Goal: Browse casually: Explore the website without a specific task or goal

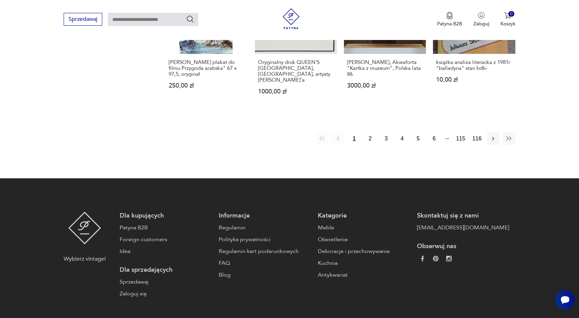
scroll to position [765, 0]
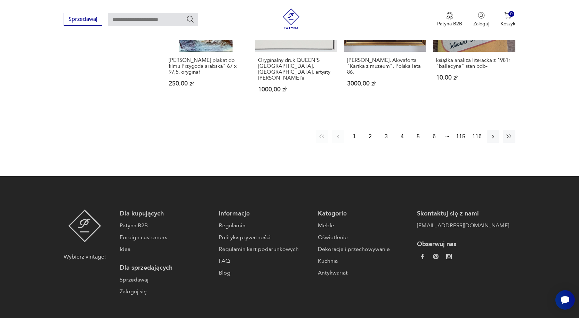
click at [368, 131] on button "2" at bounding box center [369, 136] width 13 height 13
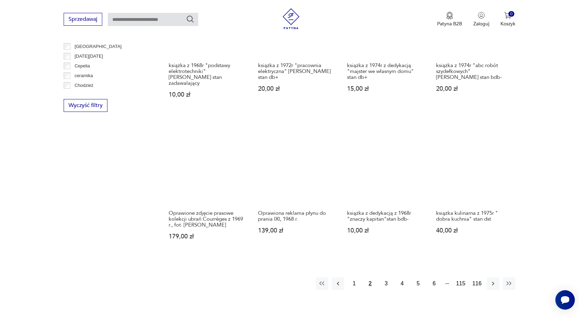
scroll to position [615, 0]
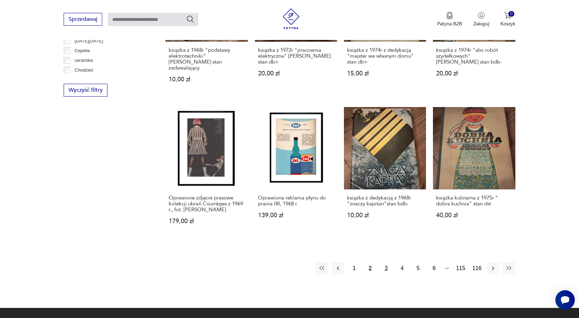
click at [386, 263] on button "3" at bounding box center [385, 268] width 13 height 13
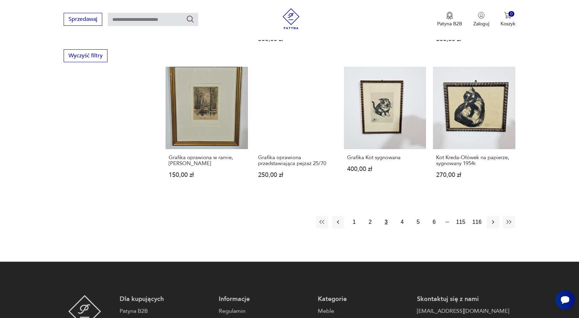
scroll to position [650, 0]
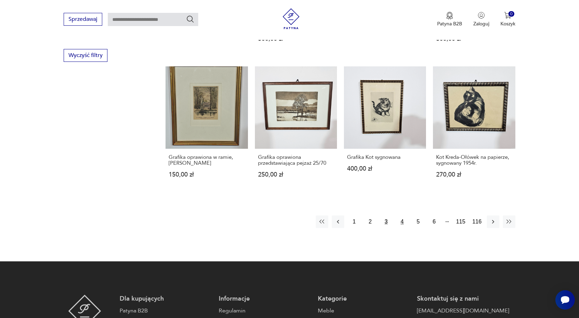
click at [402, 216] on button "4" at bounding box center [401, 221] width 13 height 13
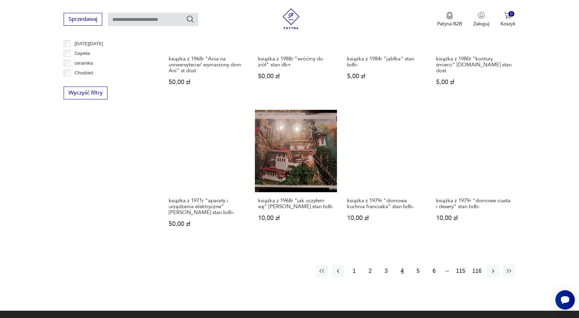
scroll to position [615, 0]
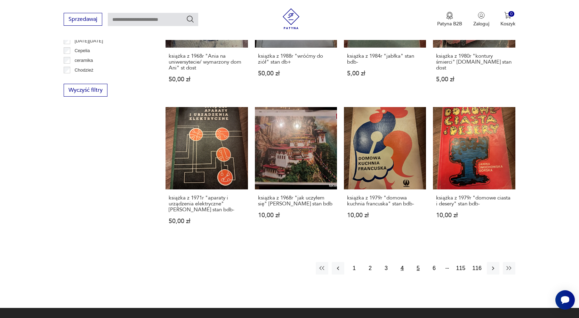
click at [420, 262] on button "5" at bounding box center [417, 268] width 13 height 13
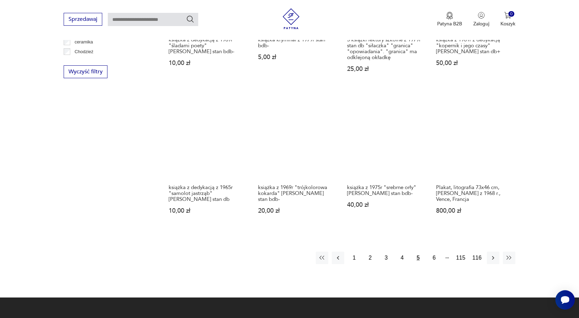
scroll to position [650, 0]
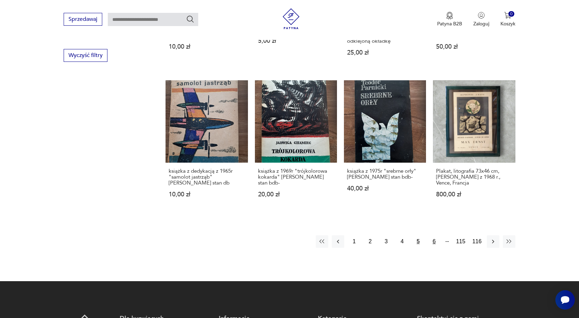
click at [434, 242] on button "6" at bounding box center [433, 241] width 13 height 13
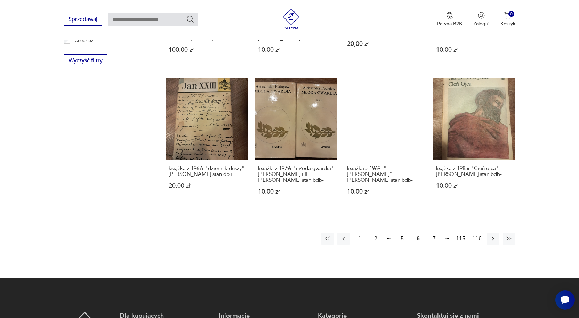
scroll to position [650, 0]
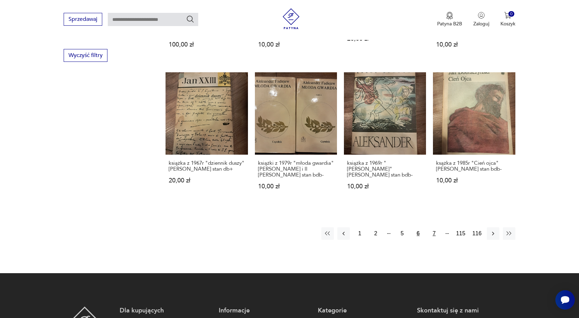
click at [433, 227] on button "7" at bounding box center [433, 233] width 13 height 13
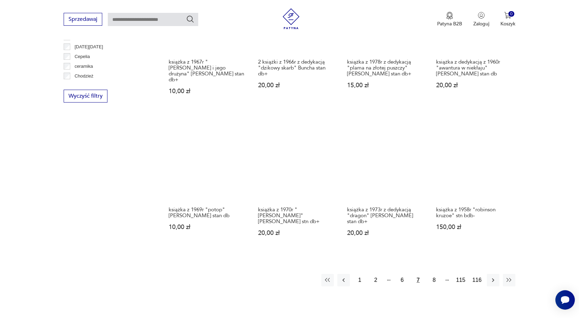
scroll to position [615, 0]
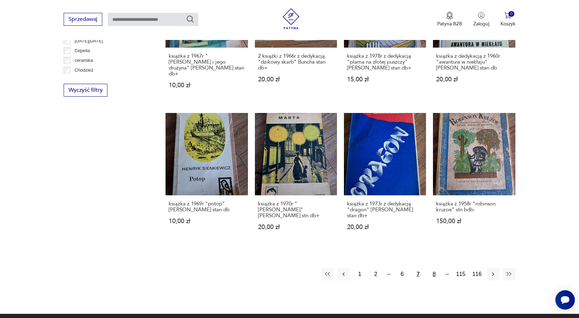
click at [434, 269] on button "8" at bounding box center [433, 274] width 13 height 13
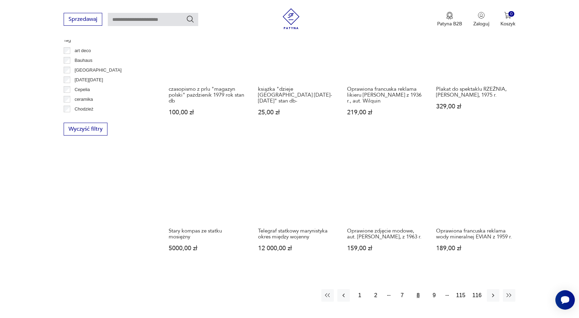
scroll to position [615, 0]
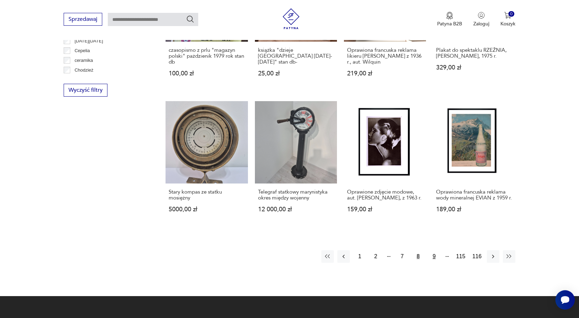
click at [435, 260] on button "9" at bounding box center [433, 256] width 13 height 13
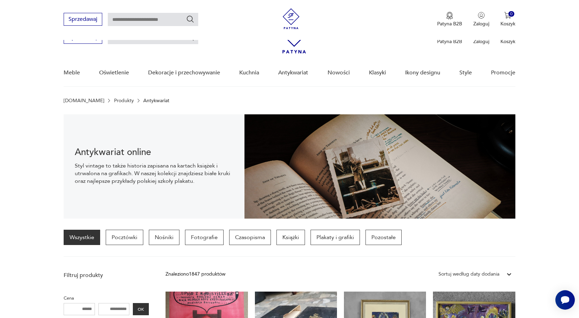
scroll to position [615, 0]
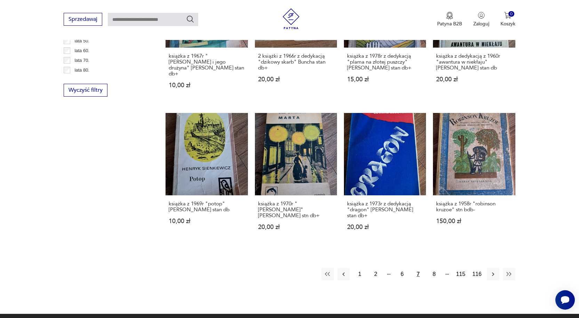
scroll to position [199, 0]
click at [84, 46] on p "lata 60." at bounding box center [81, 46] width 15 height 8
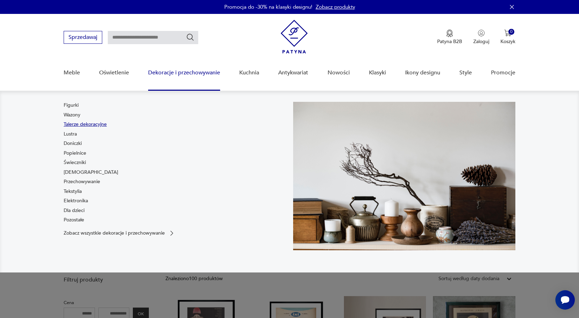
click at [87, 124] on link "Talerze dekoracyjne" at bounding box center [85, 124] width 43 height 7
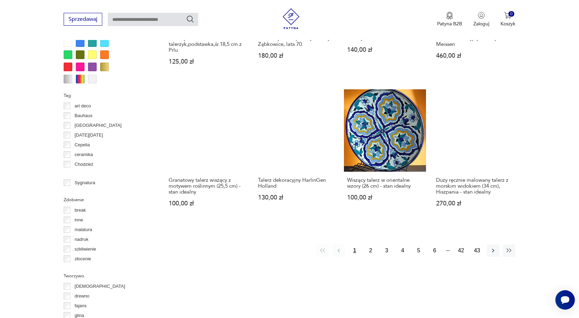
scroll to position [650, 0]
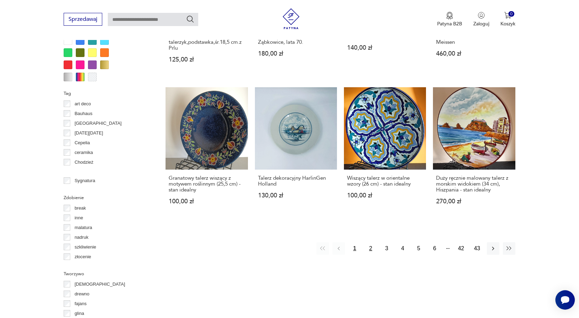
click at [371, 243] on button "2" at bounding box center [370, 248] width 13 height 13
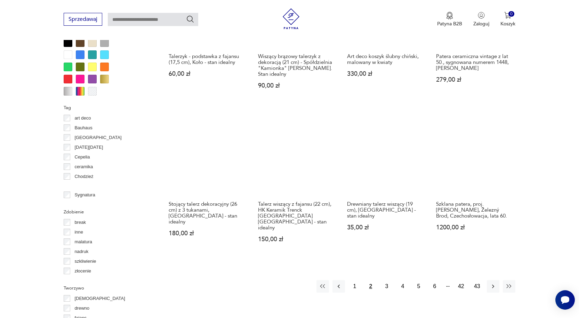
scroll to position [636, 0]
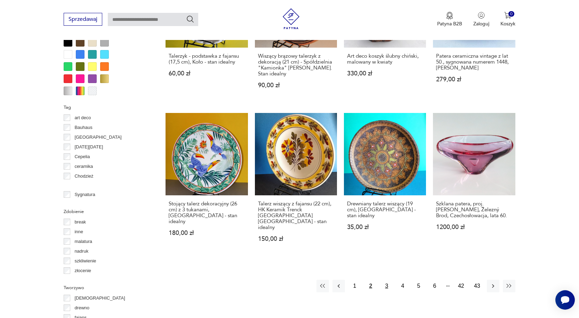
click at [385, 280] on button "3" at bounding box center [386, 286] width 13 height 13
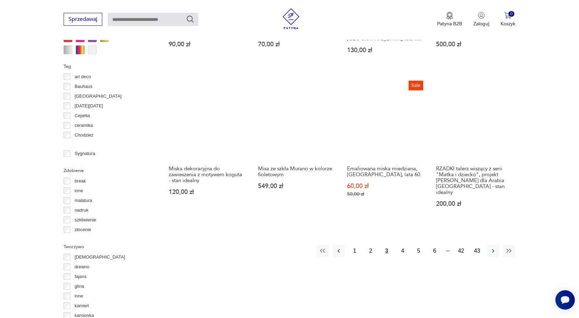
scroll to position [705, 0]
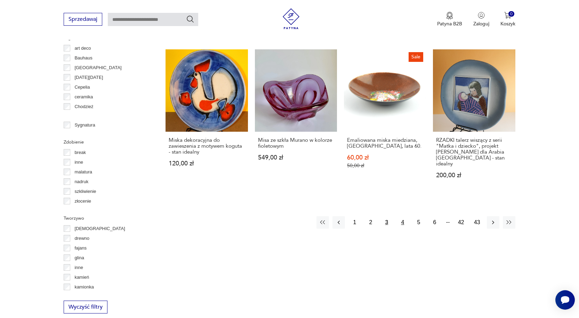
click at [404, 216] on button "4" at bounding box center [402, 222] width 13 height 13
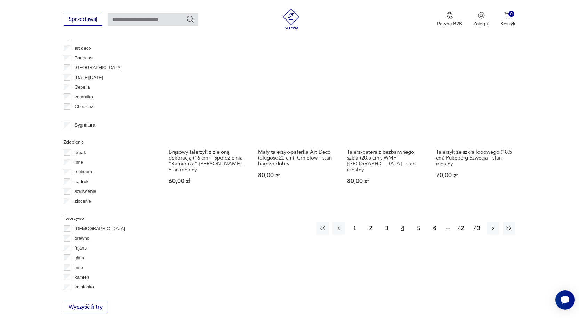
scroll to position [740, 0]
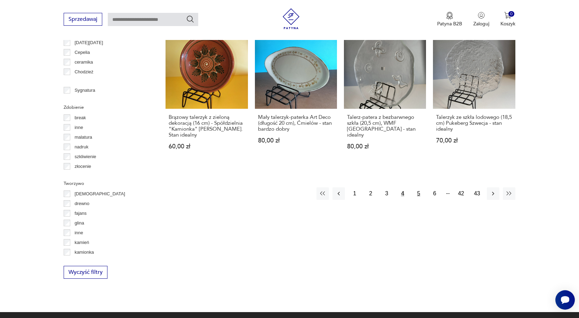
click at [419, 187] on button "5" at bounding box center [418, 193] width 13 height 13
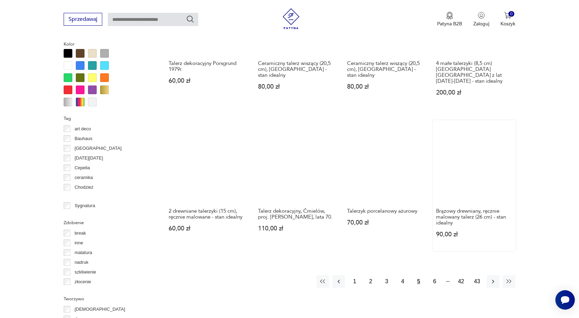
scroll to position [671, 0]
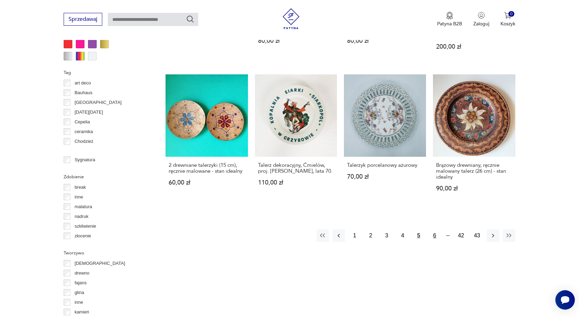
click at [433, 230] on button "6" at bounding box center [434, 235] width 13 height 13
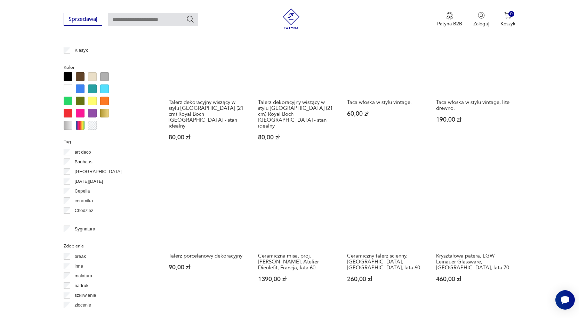
scroll to position [601, 0]
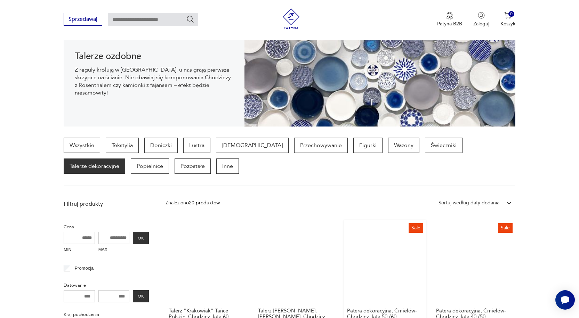
scroll to position [80, 0]
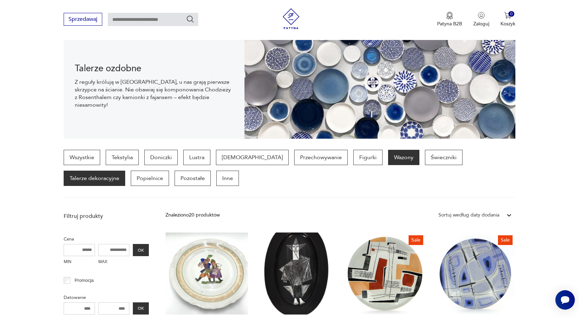
click at [388, 156] on p "Wazony" at bounding box center [403, 157] width 31 height 15
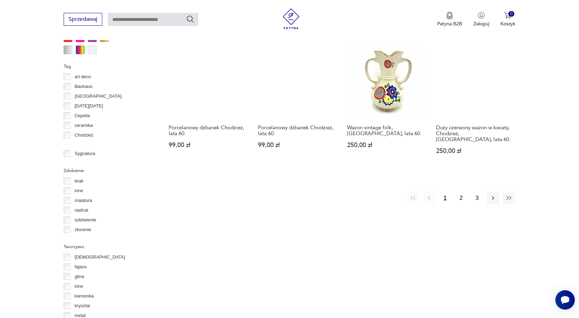
scroll to position [705, 0]
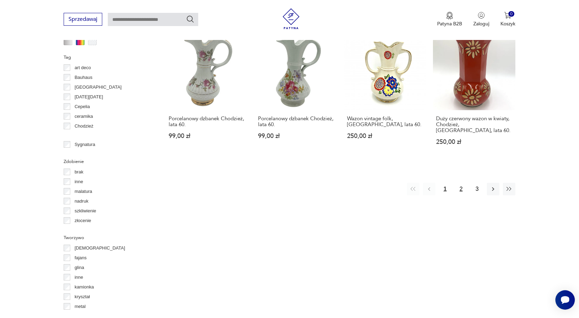
click at [461, 184] on button "2" at bounding box center [461, 189] width 13 height 13
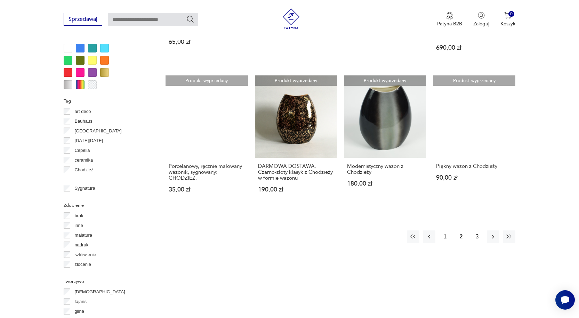
scroll to position [705, 0]
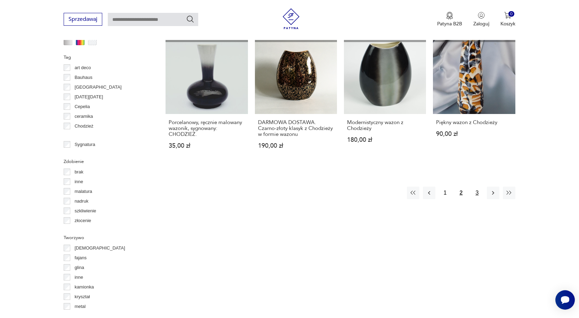
click at [476, 187] on button "3" at bounding box center [477, 193] width 13 height 13
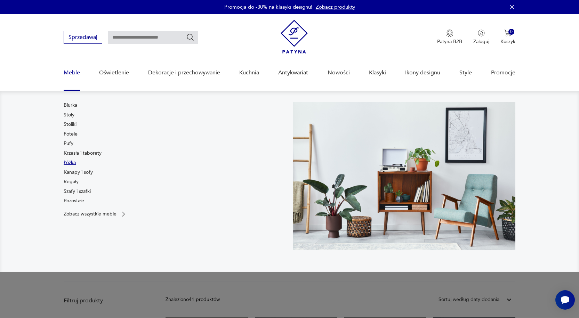
click at [72, 161] on link "Łóżka" at bounding box center [70, 162] width 12 height 7
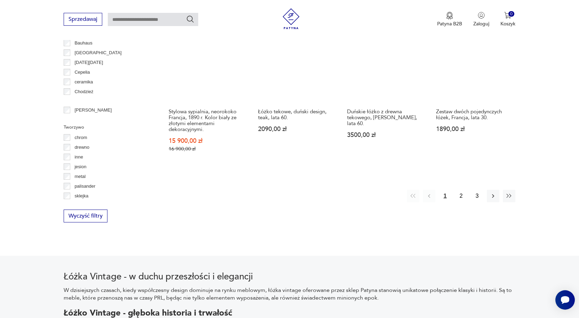
scroll to position [740, 0]
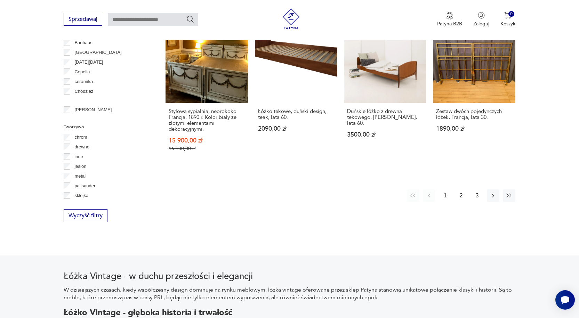
click at [460, 189] on button "2" at bounding box center [461, 195] width 13 height 13
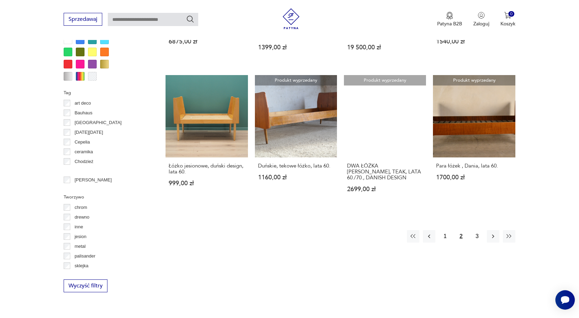
scroll to position [671, 0]
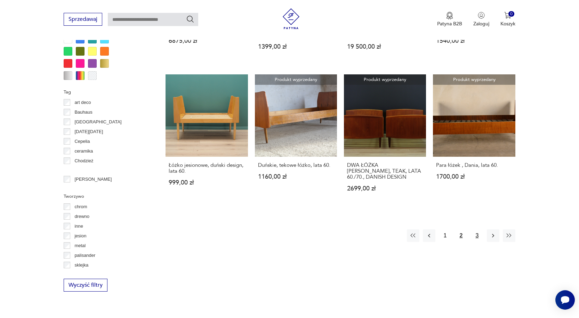
click at [479, 229] on button "3" at bounding box center [477, 235] width 13 height 13
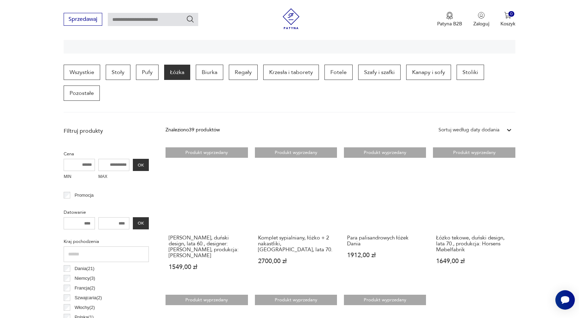
scroll to position [149, 0]
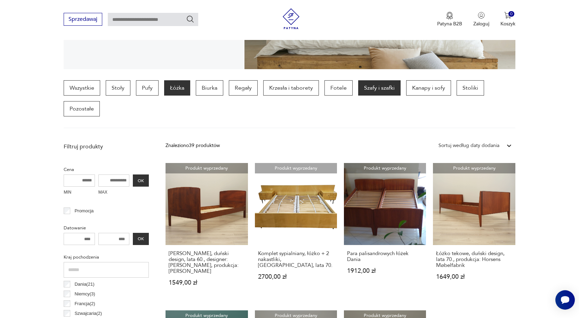
click at [386, 90] on p "Szafy i szafki" at bounding box center [379, 87] width 42 height 15
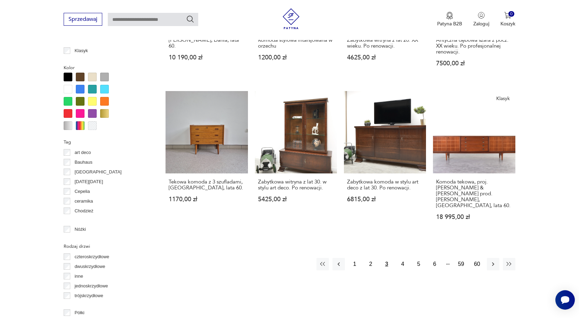
scroll to position [645, 0]
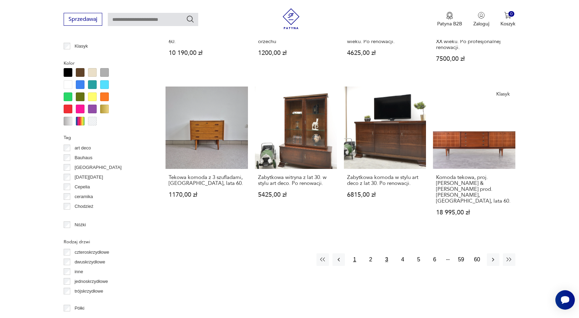
click at [353, 255] on button "1" at bounding box center [354, 259] width 13 height 13
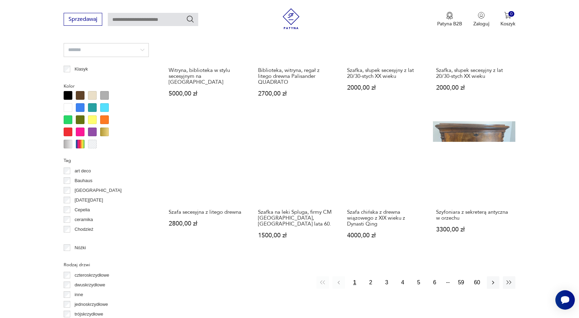
scroll to position [636, 0]
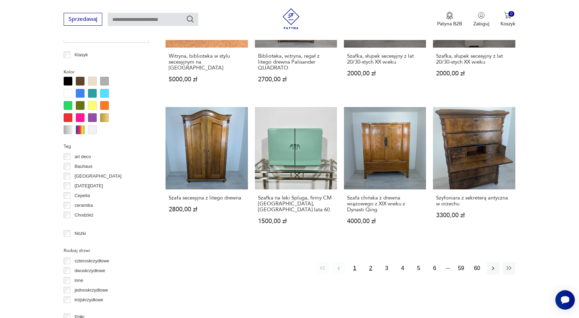
click at [370, 262] on button "2" at bounding box center [370, 268] width 13 height 13
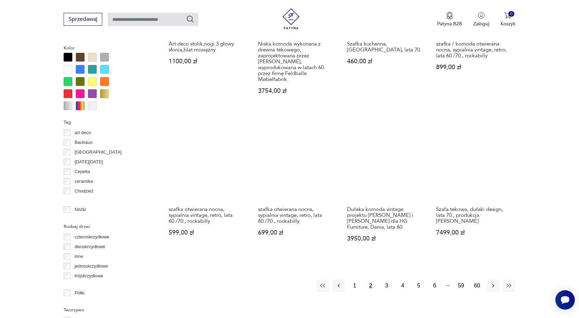
scroll to position [705, 0]
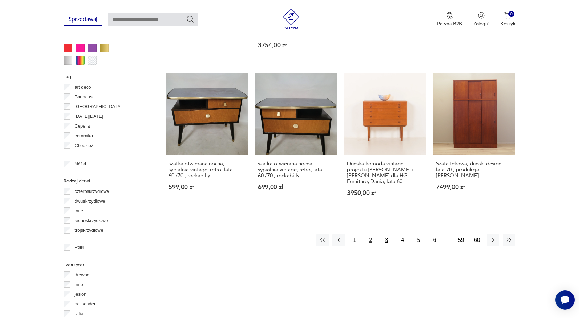
click at [385, 234] on button "3" at bounding box center [386, 240] width 13 height 13
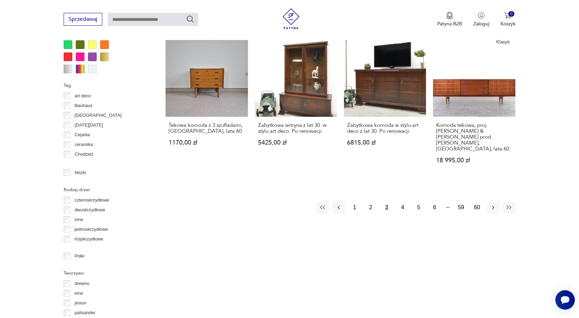
scroll to position [705, 0]
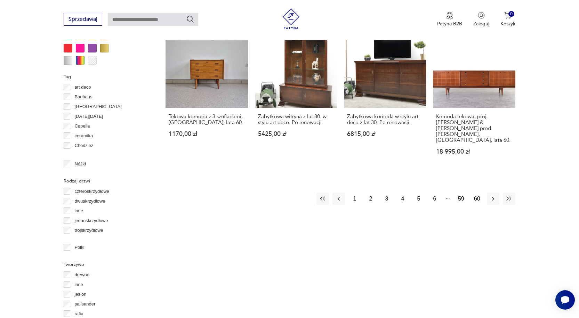
click at [402, 193] on button "4" at bounding box center [402, 199] width 13 height 13
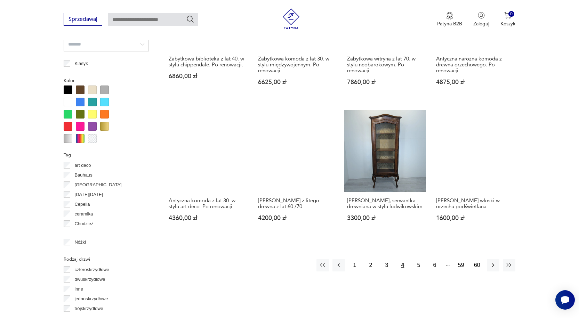
scroll to position [671, 0]
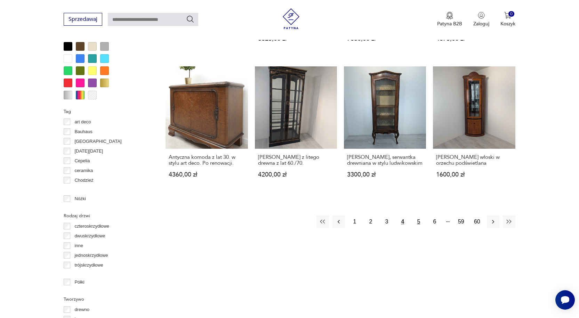
click at [418, 221] on button "5" at bounding box center [418, 221] width 13 height 13
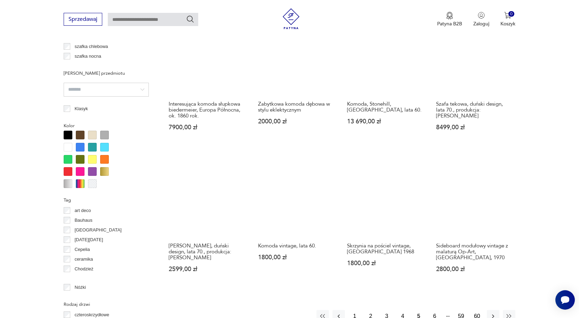
scroll to position [601, 0]
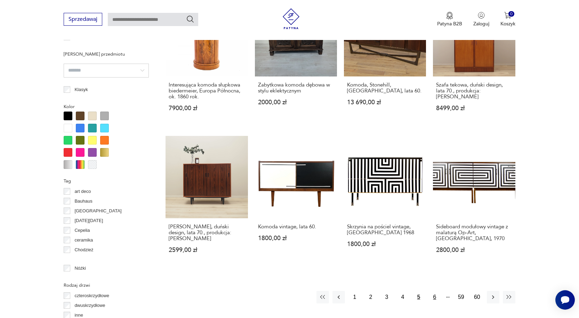
click at [433, 298] on button "6" at bounding box center [434, 297] width 13 height 13
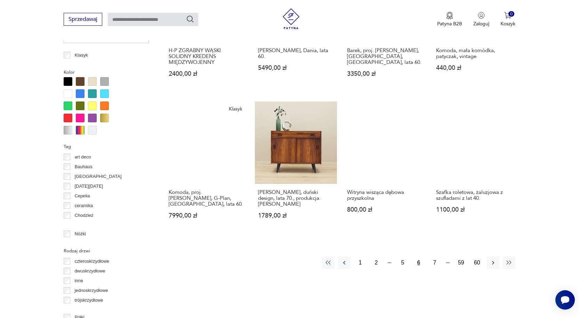
scroll to position [636, 0]
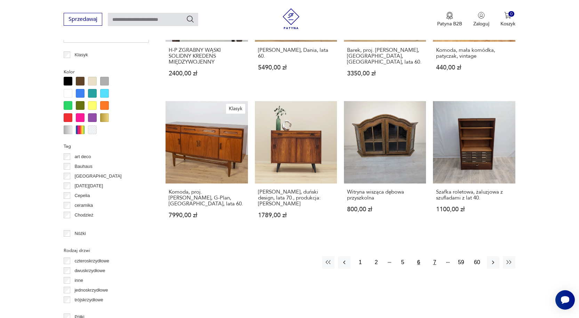
click at [433, 256] on button "7" at bounding box center [434, 262] width 13 height 13
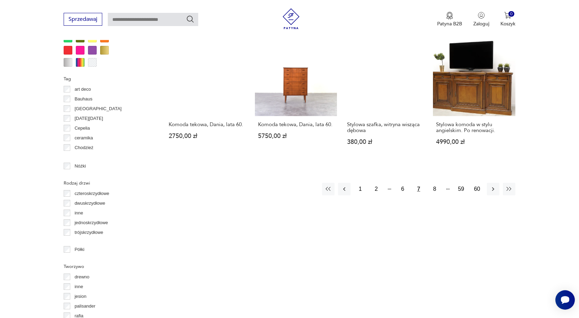
scroll to position [705, 0]
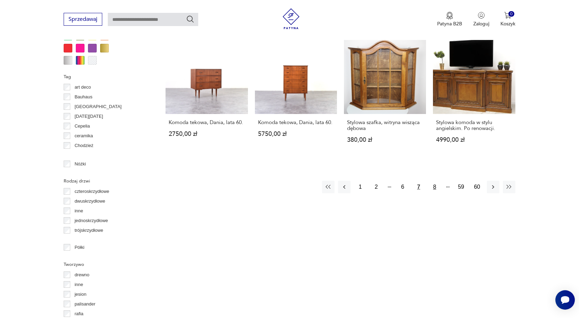
click at [436, 181] on button "8" at bounding box center [434, 187] width 13 height 13
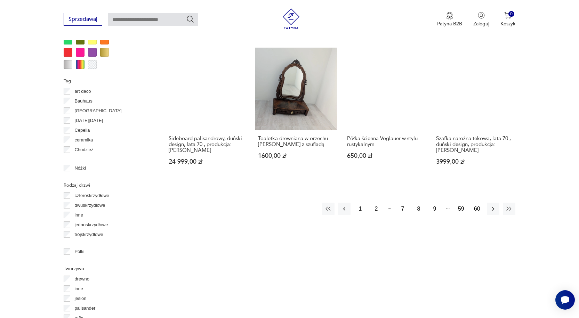
scroll to position [705, 0]
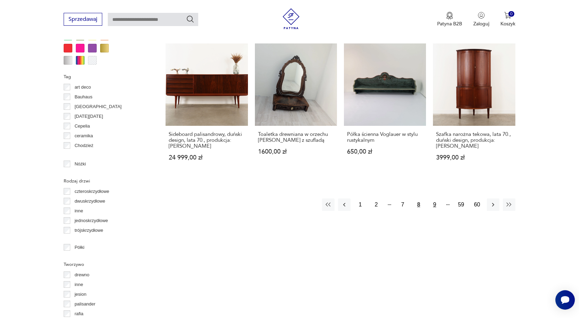
click at [435, 198] on button "9" at bounding box center [434, 204] width 13 height 13
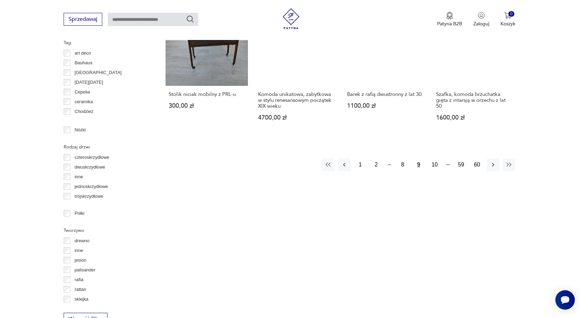
scroll to position [740, 0]
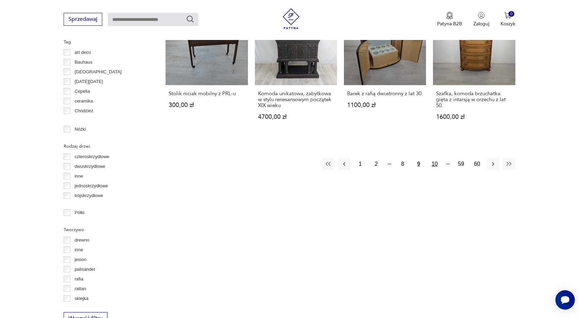
click at [433, 165] on button "10" at bounding box center [434, 164] width 13 height 13
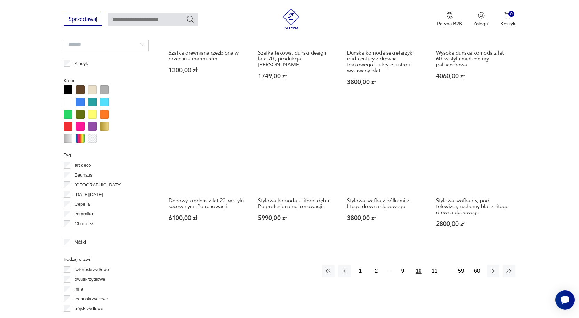
scroll to position [636, 0]
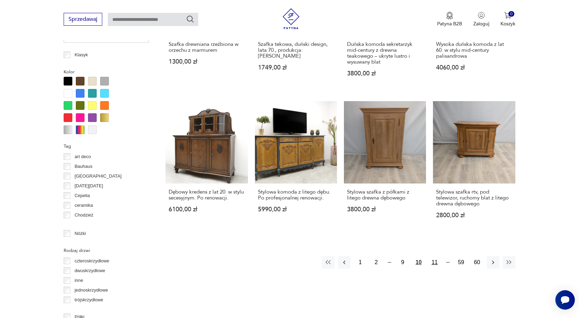
click at [434, 262] on button "11" at bounding box center [434, 262] width 13 height 13
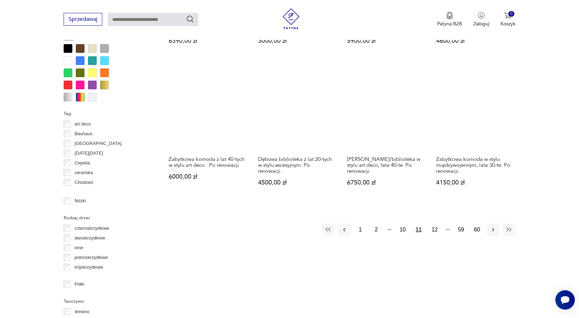
scroll to position [671, 0]
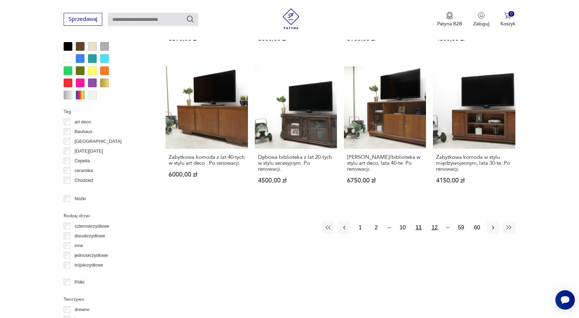
click at [434, 222] on button "12" at bounding box center [434, 227] width 13 height 13
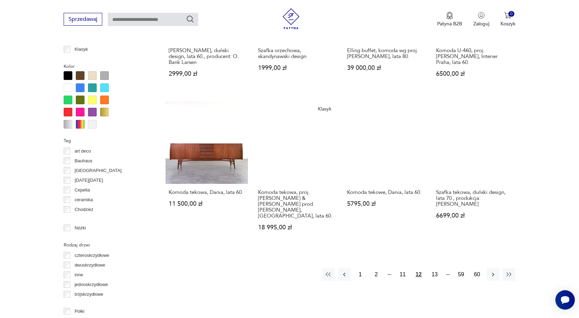
scroll to position [671, 0]
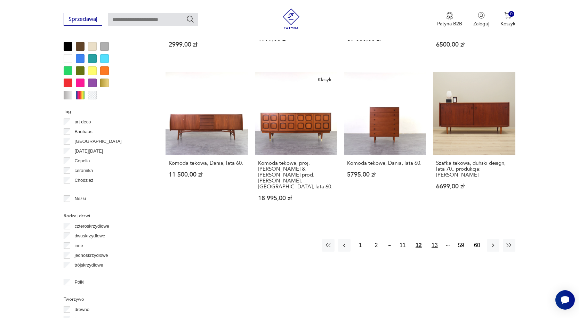
click at [433, 239] on button "13" at bounding box center [434, 245] width 13 height 13
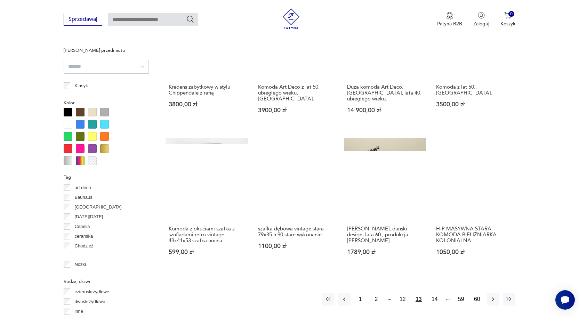
scroll to position [636, 0]
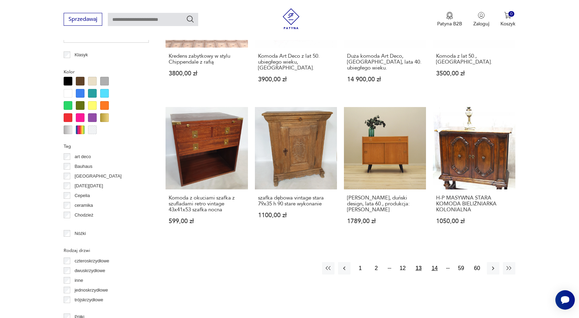
click at [436, 262] on button "14" at bounding box center [434, 268] width 13 height 13
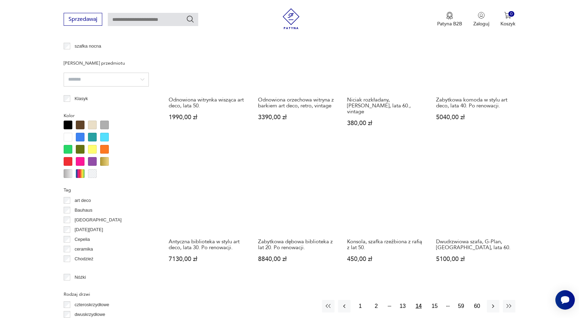
scroll to position [705, 0]
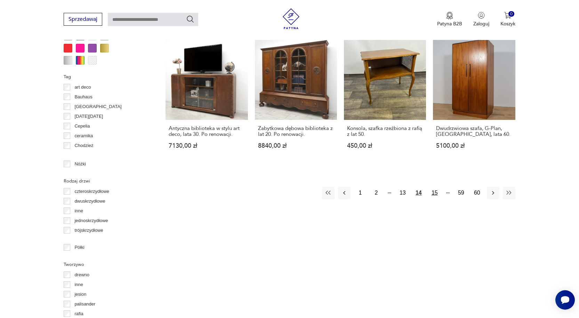
click at [436, 187] on button "15" at bounding box center [434, 193] width 13 height 13
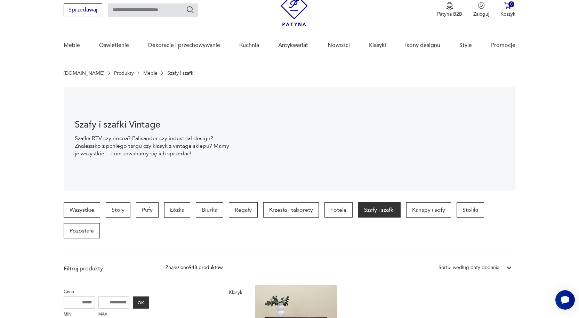
scroll to position [23, 0]
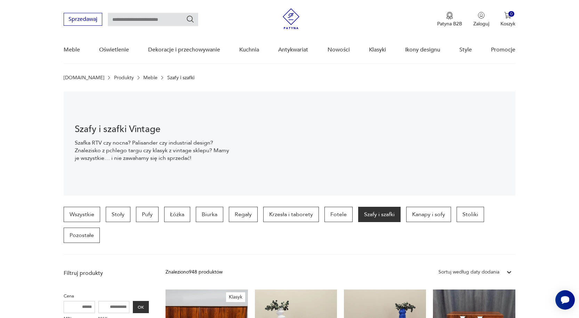
scroll to position [705, 0]
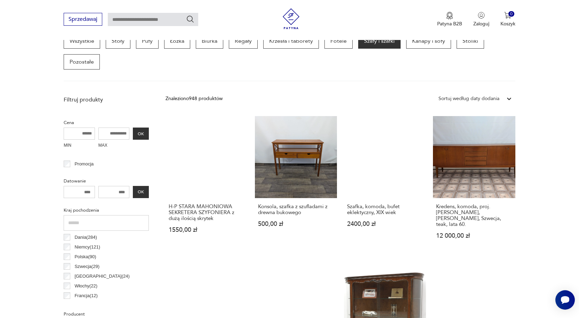
scroll to position [184, 0]
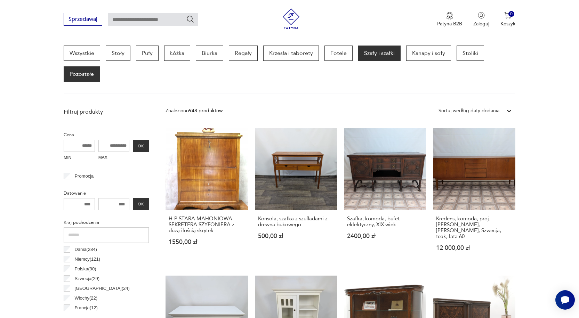
click at [79, 72] on p "Pozostałe" at bounding box center [82, 73] width 36 height 15
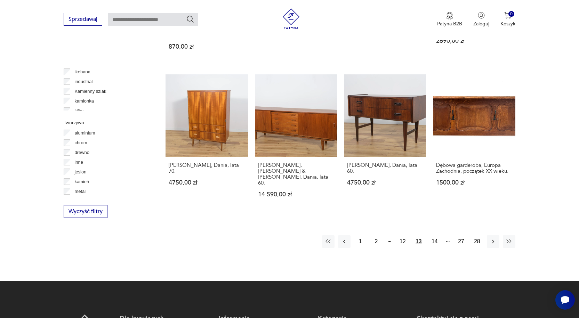
scroll to position [174, 0]
click at [359, 235] on button "1" at bounding box center [360, 241] width 13 height 13
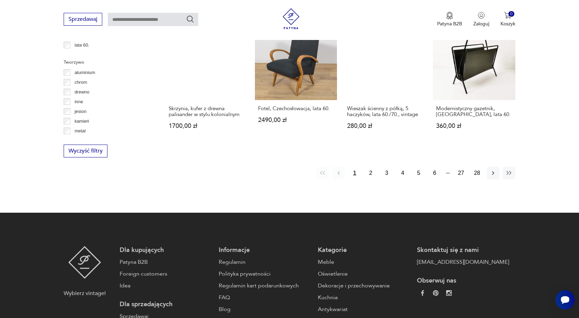
scroll to position [740, 0]
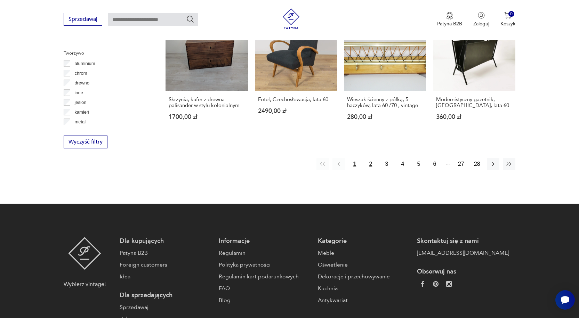
click at [370, 158] on button "2" at bounding box center [370, 164] width 13 height 13
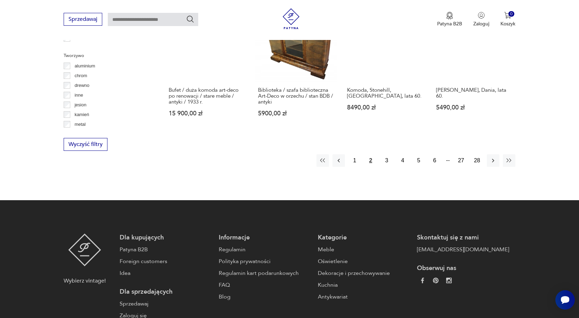
scroll to position [740, 0]
